Goal: Task Accomplishment & Management: Manage account settings

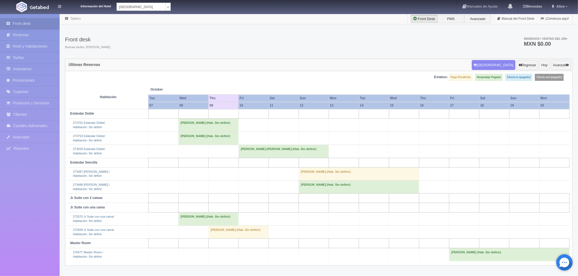
click at [247, 151] on td "Gonzalo Torres Covarrubias (Hab. Sin definir)" at bounding box center [283, 151] width 90 height 13
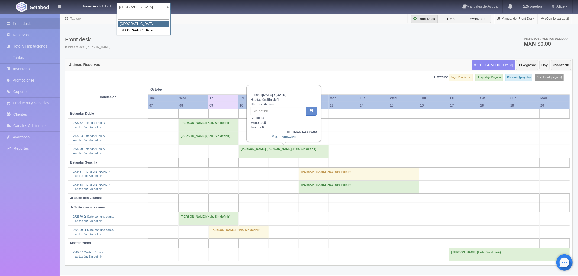
click at [167, 14] on body "Información del Hotel Hotel Plaza Campeche Hotel Plaza Campeche Hotel Plaza Col…" at bounding box center [289, 145] width 578 height 262
select select "375"
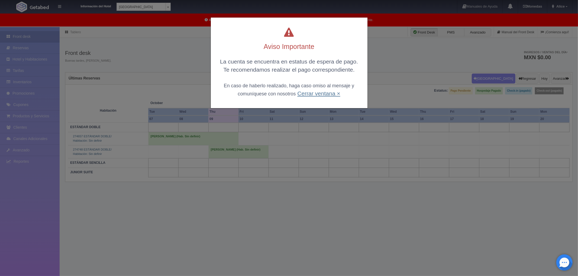
click at [305, 92] on link "Cerrar ventana ×" at bounding box center [318, 93] width 43 height 6
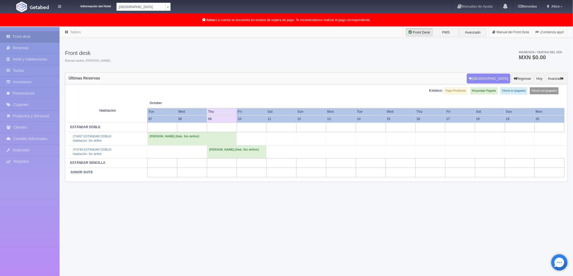
click at [213, 150] on td "[PERSON_NAME] (Hab. Sin definir)" at bounding box center [237, 151] width 60 height 13
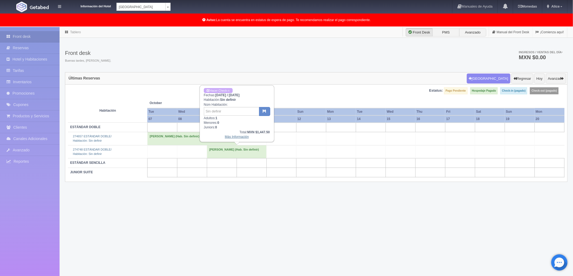
click at [227, 137] on link "Más Información" at bounding box center [237, 137] width 24 height 4
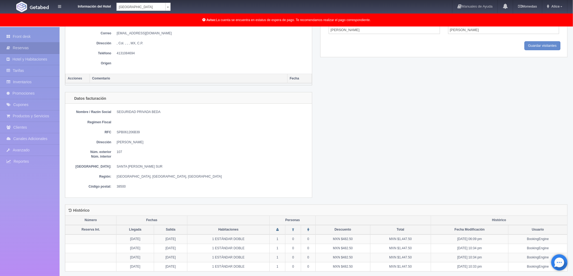
scroll to position [279, 0]
